Goal: Task Accomplishment & Management: Use online tool/utility

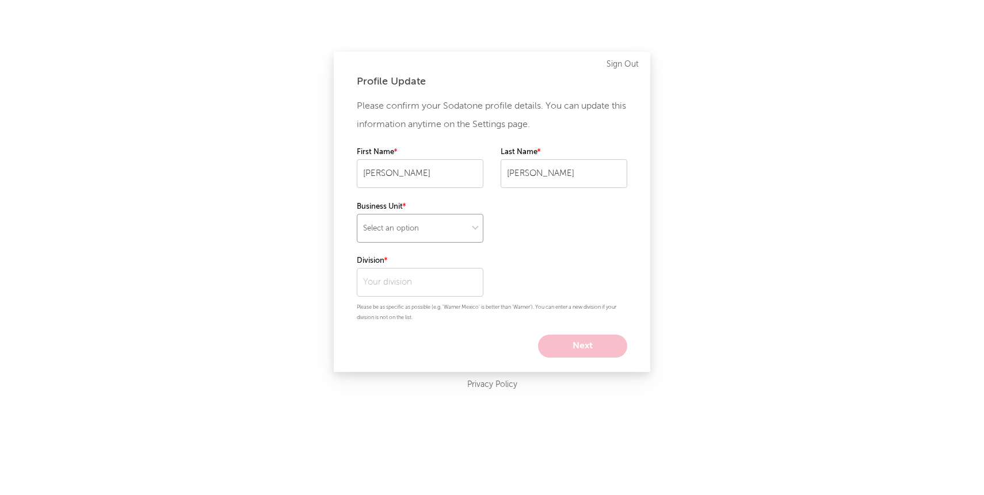
click at [468, 225] on select "Select an option" at bounding box center [420, 228] width 127 height 29
select select "recorded_music"
click at [357, 214] on select "Select an option" at bounding box center [420, 228] width 127 height 29
click at [464, 274] on input "text" at bounding box center [420, 282] width 127 height 29
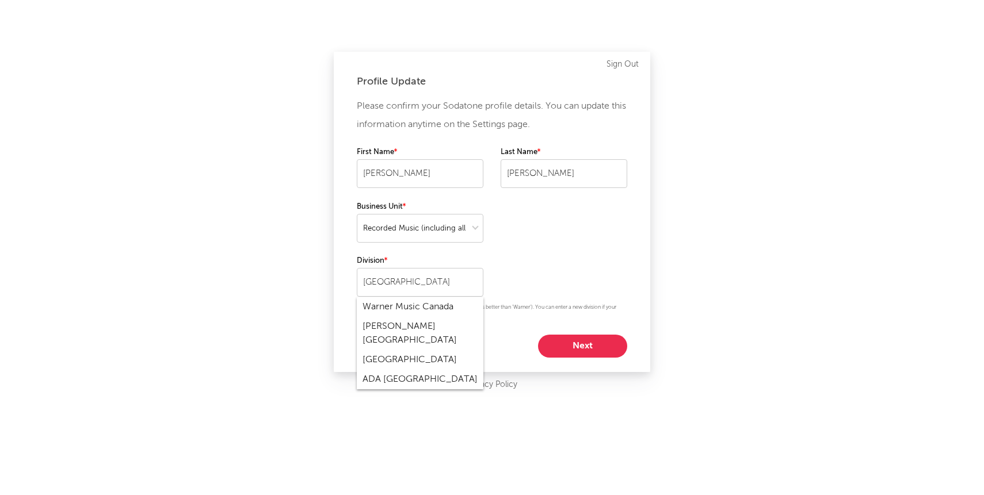
click at [423, 308] on div "Warner Music Canada" at bounding box center [420, 307] width 127 height 20
type input "Warner Music Canada"
click at [592, 355] on button "Next" at bounding box center [582, 346] width 89 height 23
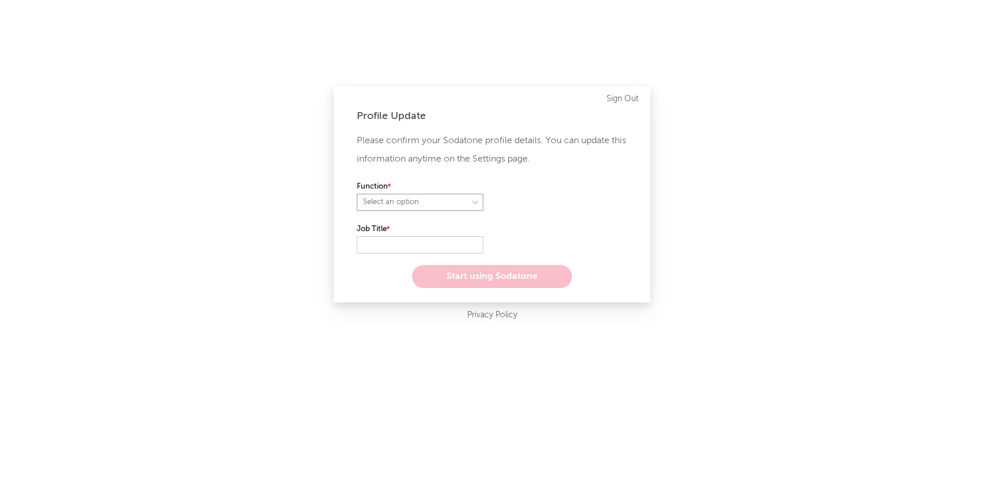
click at [442, 205] on select "Select an option" at bounding box center [420, 202] width 127 height 17
select select "other"
click at [357, 194] on select "Select an option" at bounding box center [420, 202] width 127 height 17
click at [420, 246] on input "text" at bounding box center [420, 244] width 127 height 17
paste input "Director of Social & Discovery"
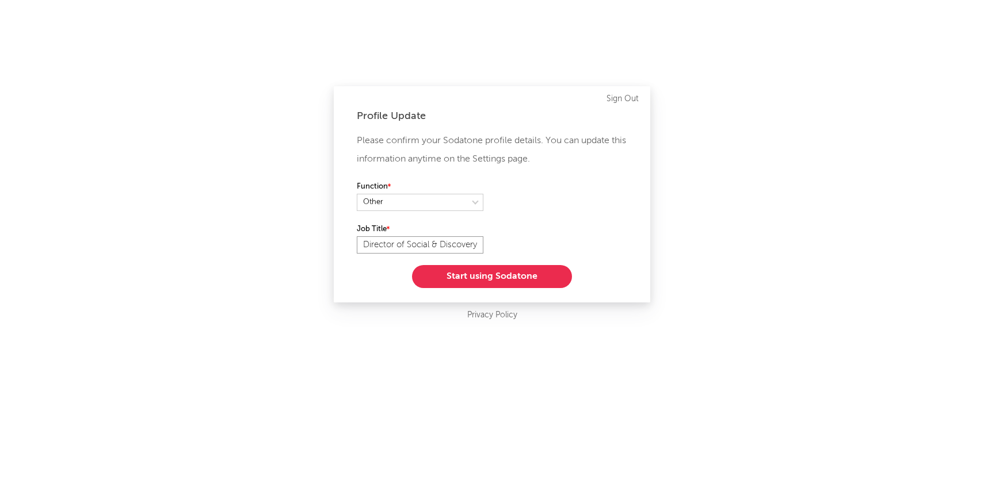
scroll to position [0, 4]
type input "Director of Social & Discovery"
click at [474, 273] on button "Start using Sodatone" at bounding box center [492, 276] width 160 height 23
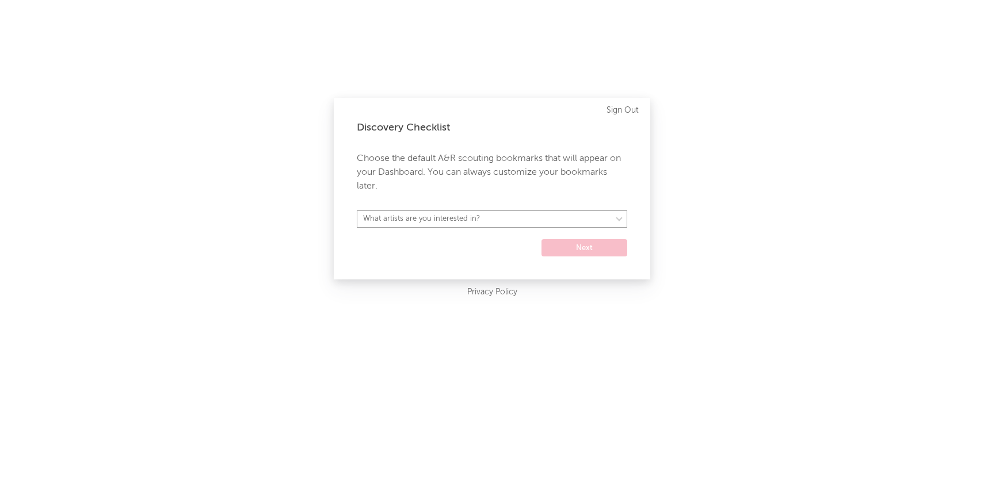
click at [580, 217] on select "What artists are you interested in? [GEOGRAPHIC_DATA] [GEOGRAPHIC_DATA] General…" at bounding box center [492, 219] width 270 height 17
select select "32"
click at [357, 211] on select "What artists are you interested in? [GEOGRAPHIC_DATA] [GEOGRAPHIC_DATA] General…" at bounding box center [492, 219] width 270 height 17
click at [579, 246] on button "Next" at bounding box center [584, 247] width 86 height 17
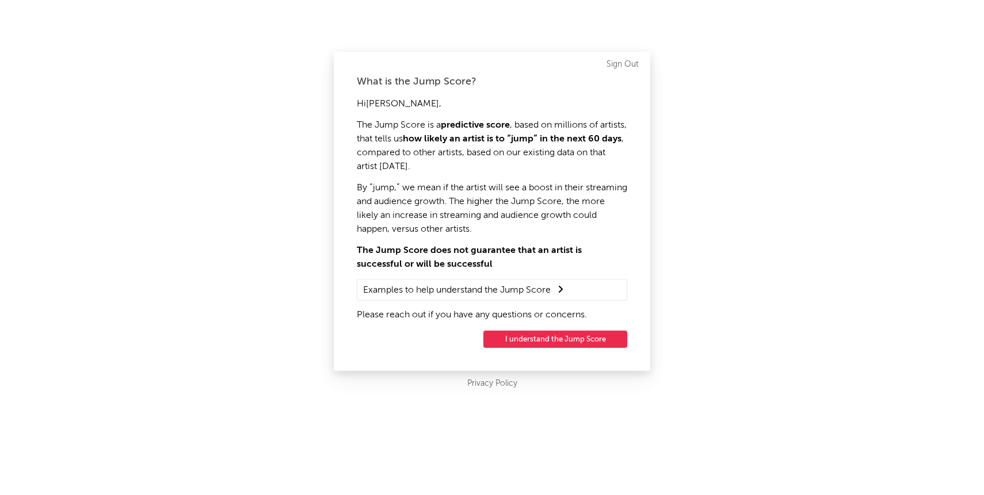
click at [560, 347] on button "I understand the Jump Score" at bounding box center [555, 339] width 144 height 17
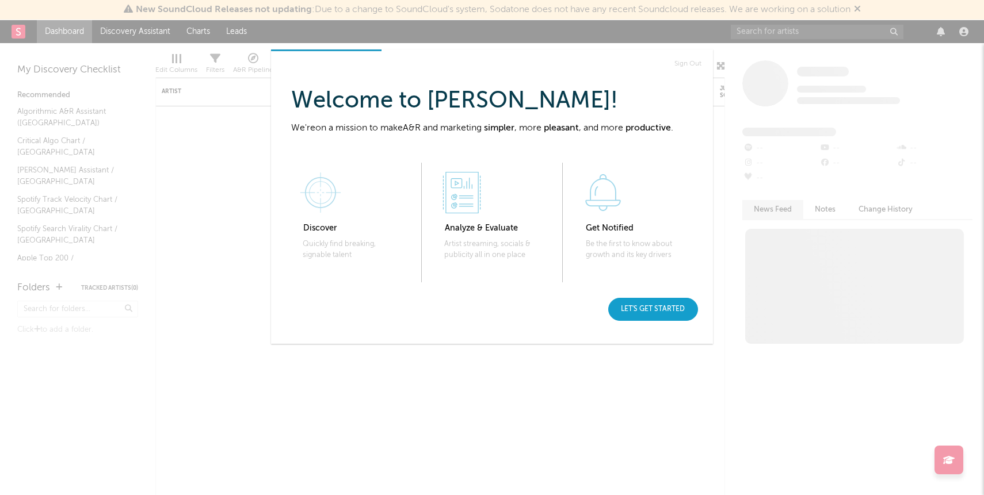
click at [651, 311] on div "Let's get started" at bounding box center [653, 309] width 90 height 23
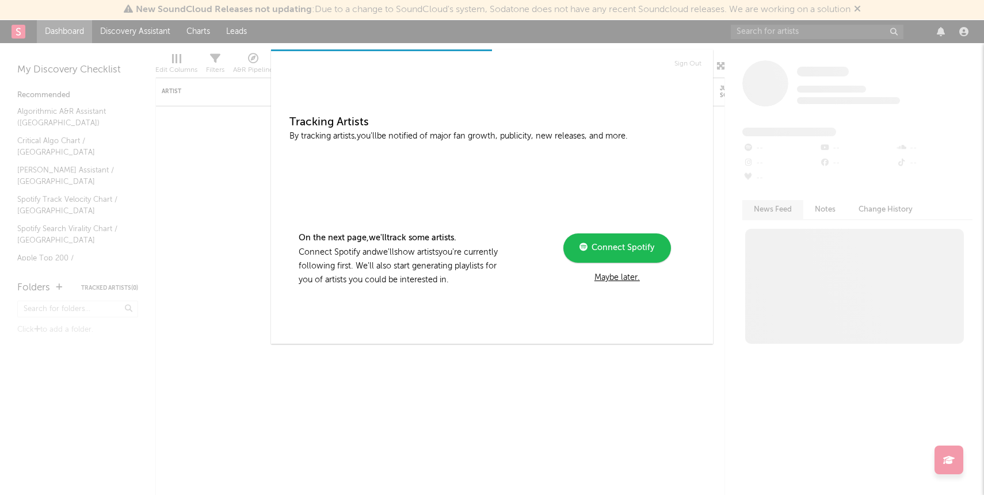
click at [630, 282] on div "Maybe later." at bounding box center [617, 278] width 155 height 14
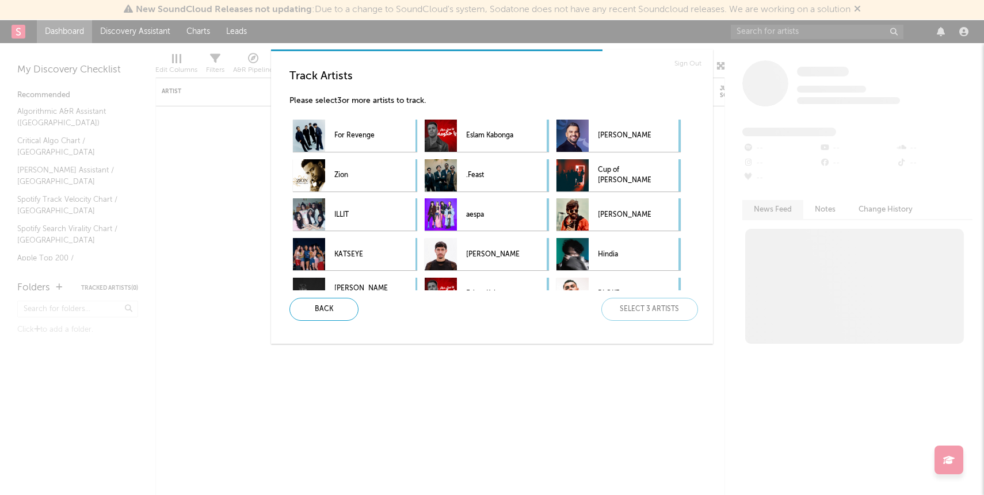
click at [648, 309] on div "Back Select 3 artists" at bounding box center [489, 309] width 418 height 23
click at [315, 324] on div "Track Artists Please select 3 or more artists to track. For Revenge [PERSON_NAM…" at bounding box center [496, 195] width 433 height 270
click at [319, 315] on div "Back" at bounding box center [323, 309] width 69 height 23
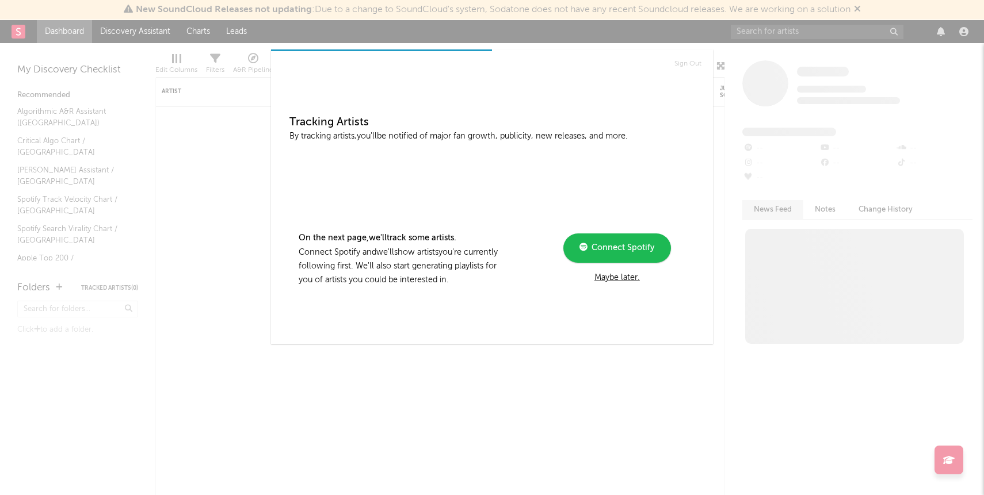
click at [346, 387] on div "Sign Out Tracking Artists By tracking artists, you'll be notified of major fan …" at bounding box center [492, 247] width 984 height 495
click at [624, 277] on div "Maybe later." at bounding box center [617, 278] width 155 height 14
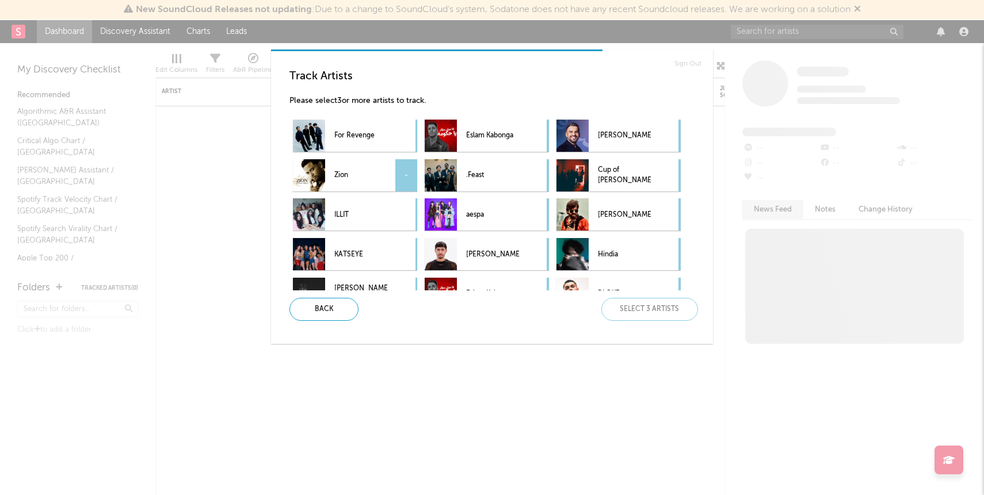
click at [359, 170] on p "Zion" at bounding box center [360, 176] width 53 height 26
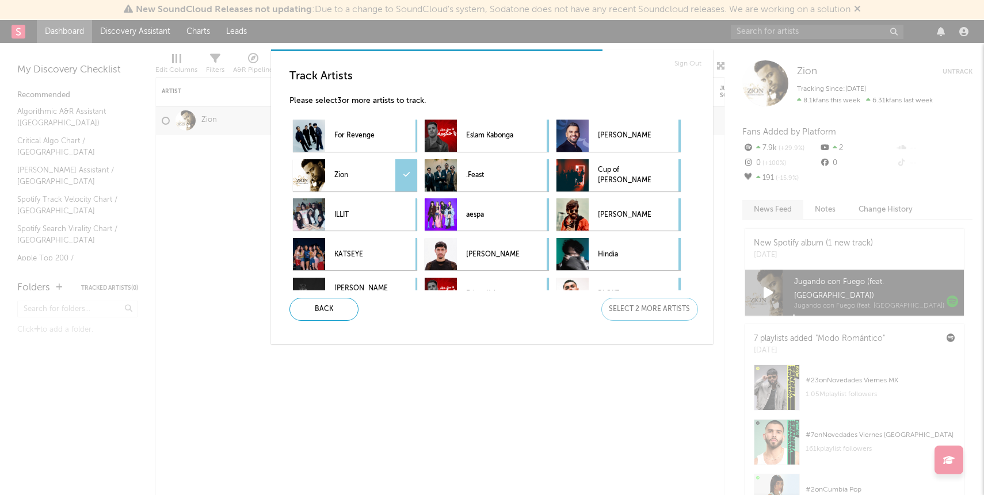
click at [359, 170] on p "Zion" at bounding box center [360, 176] width 53 height 26
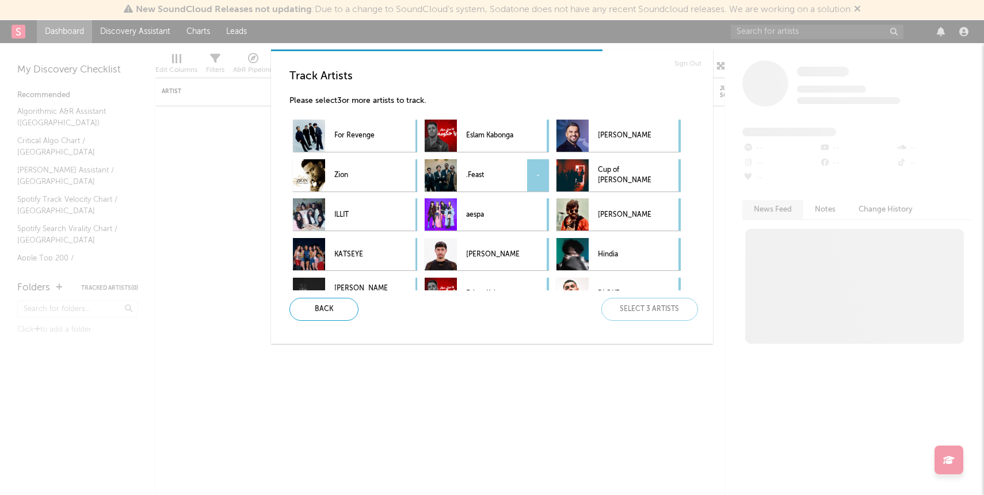
scroll to position [63, 0]
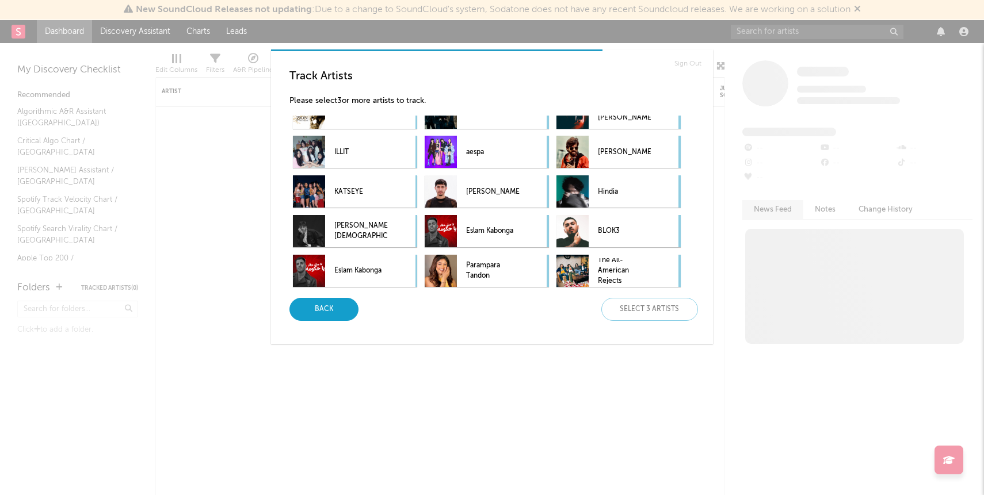
click at [319, 316] on div "Back" at bounding box center [323, 309] width 69 height 23
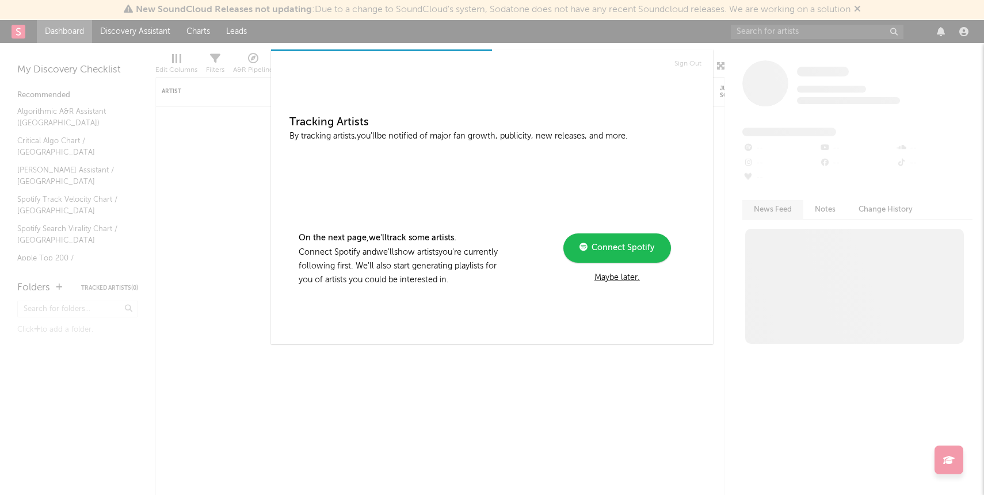
click at [613, 273] on div "Maybe later." at bounding box center [617, 278] width 155 height 14
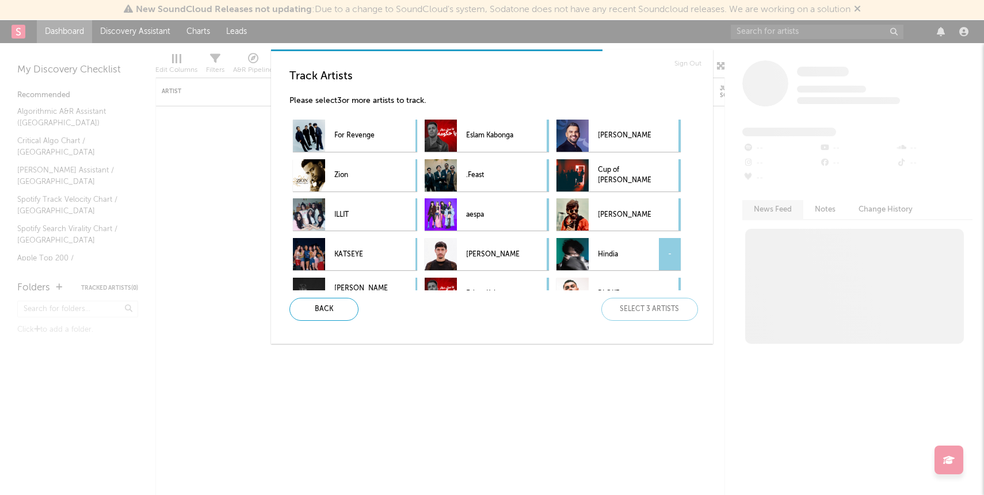
click at [611, 258] on p "Hindia" at bounding box center [624, 255] width 53 height 26
